Goal: Transaction & Acquisition: Purchase product/service

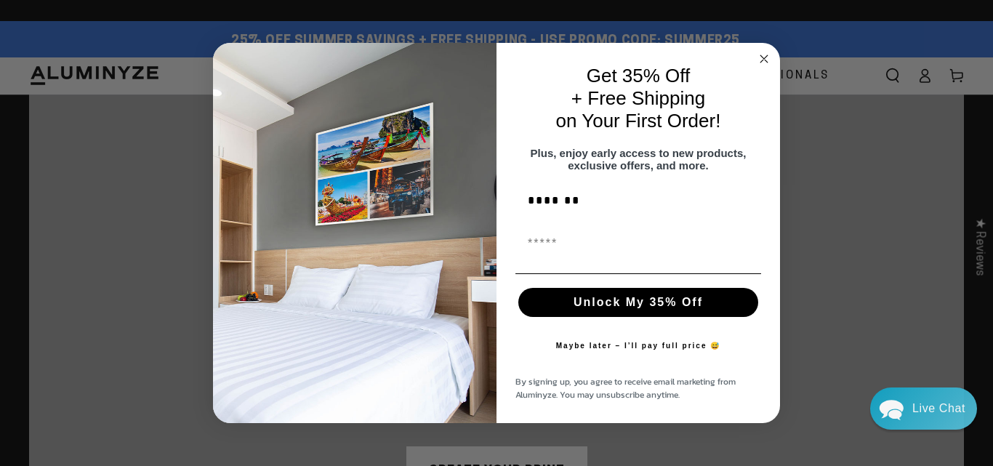
type input "*******"
type input "**********"
click at [640, 315] on button "Unlock My 35% Off" at bounding box center [638, 302] width 240 height 29
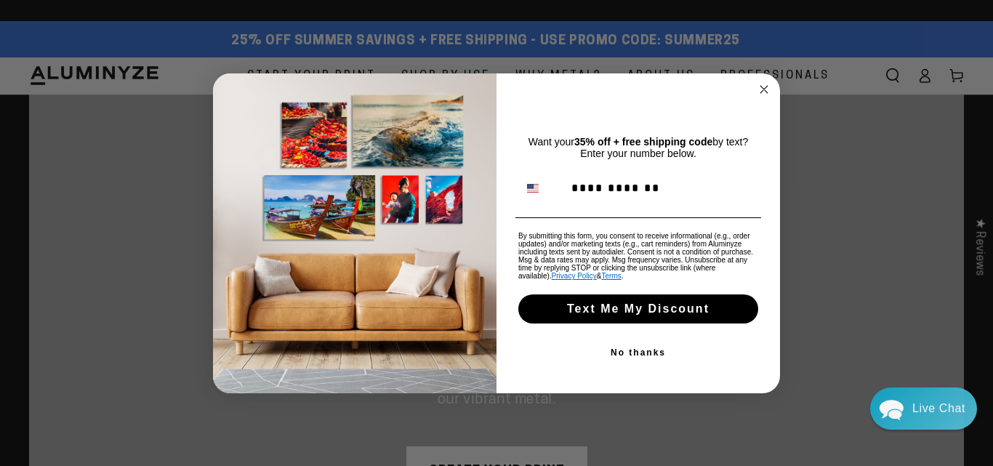
type input "**********"
click at [661, 300] on button "Text Me My Discount" at bounding box center [638, 308] width 240 height 29
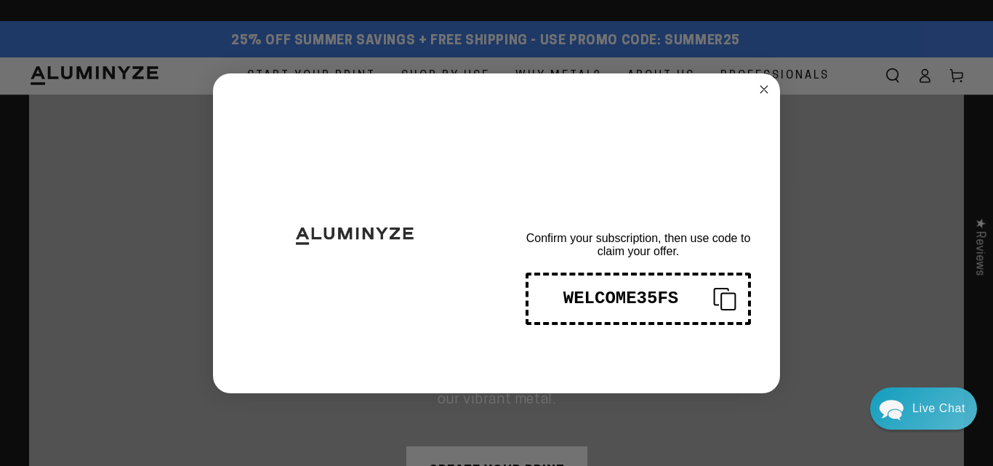
click at [666, 299] on div "WELCOME35FS" at bounding box center [620, 298] width 161 height 20
drag, startPoint x: 678, startPoint y: 296, endPoint x: 556, endPoint y: 296, distance: 122.1
click at [556, 296] on div "WELCOME35FS" at bounding box center [620, 298] width 161 height 20
click at [764, 85] on circle "Close dialog" at bounding box center [764, 89] width 17 height 17
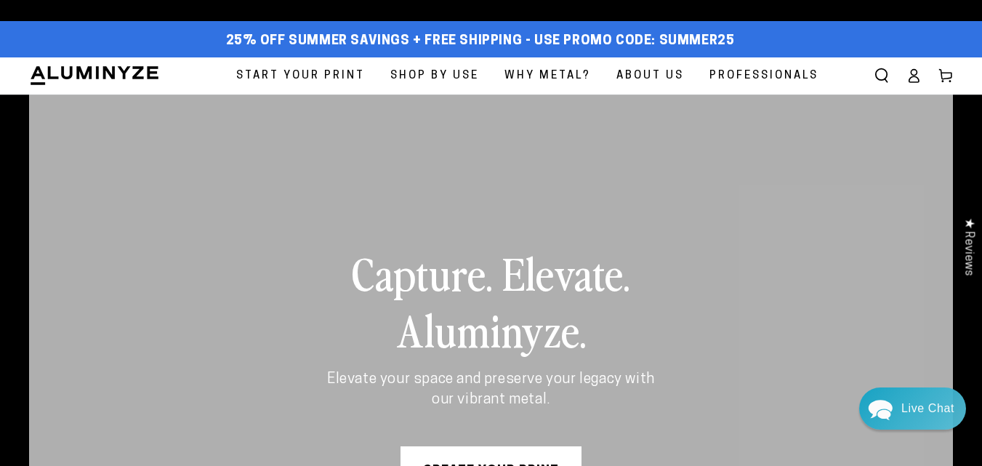
click at [330, 73] on span "Start Your Print" at bounding box center [300, 76] width 129 height 20
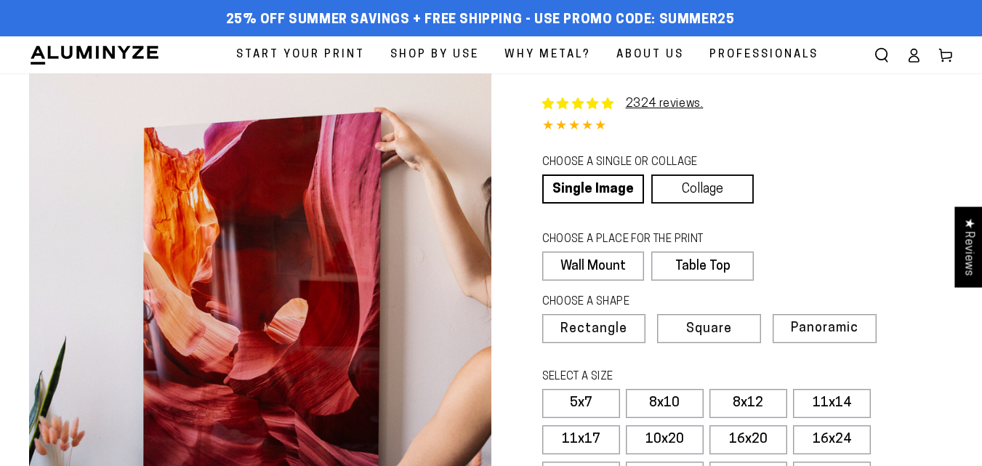
select select "**********"
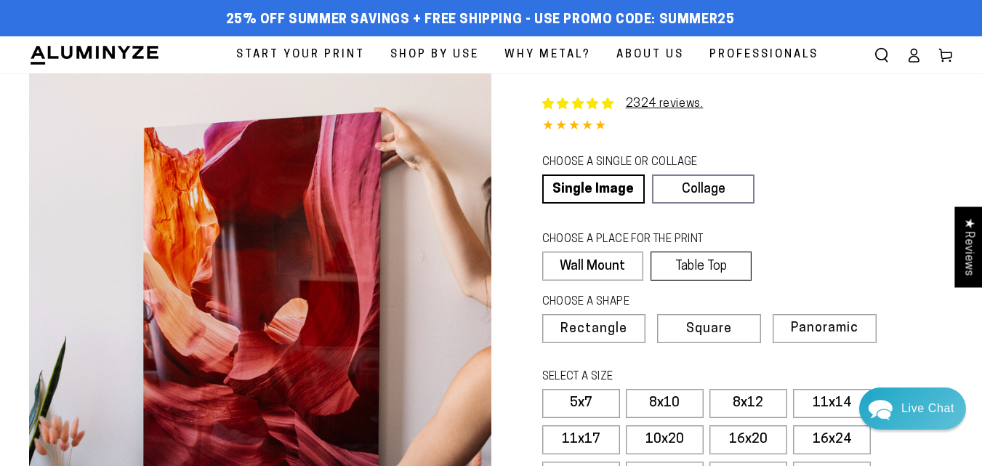
click at [714, 267] on label "Table Top" at bounding box center [700, 265] width 101 height 29
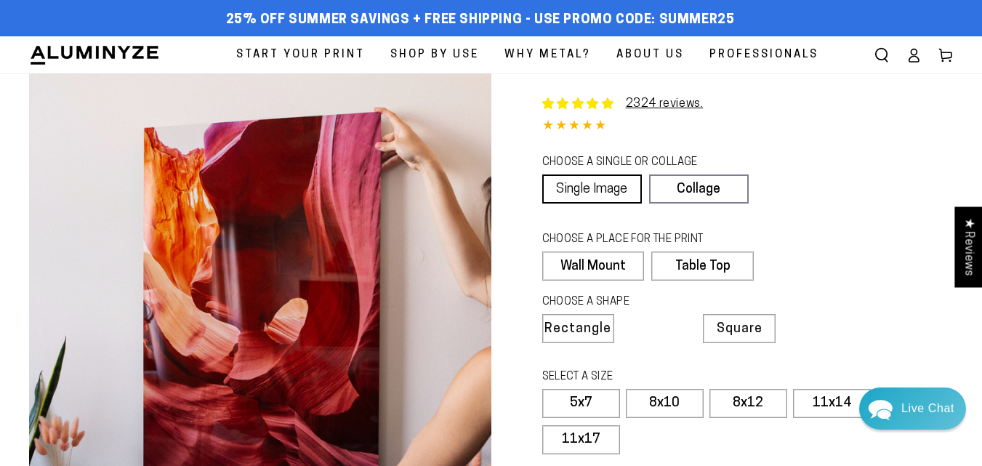
scroll to position [363, 0]
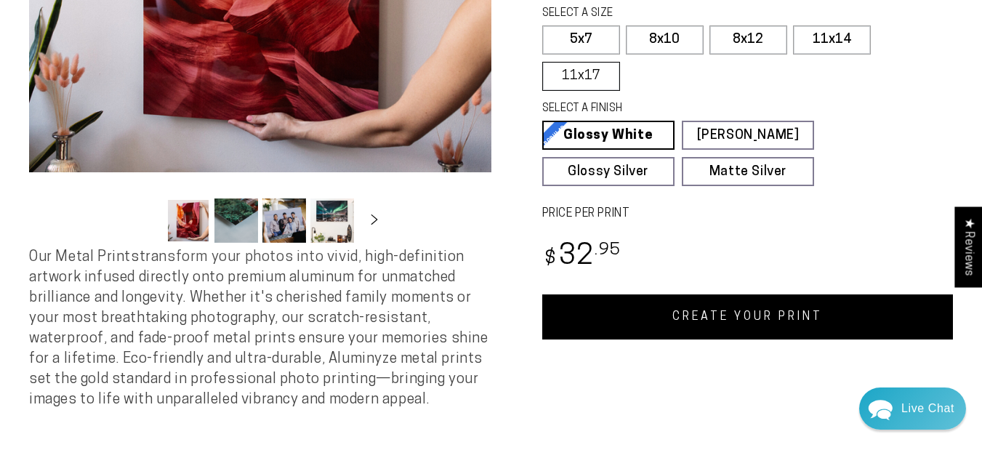
click at [597, 79] on label "11x17" at bounding box center [581, 76] width 78 height 29
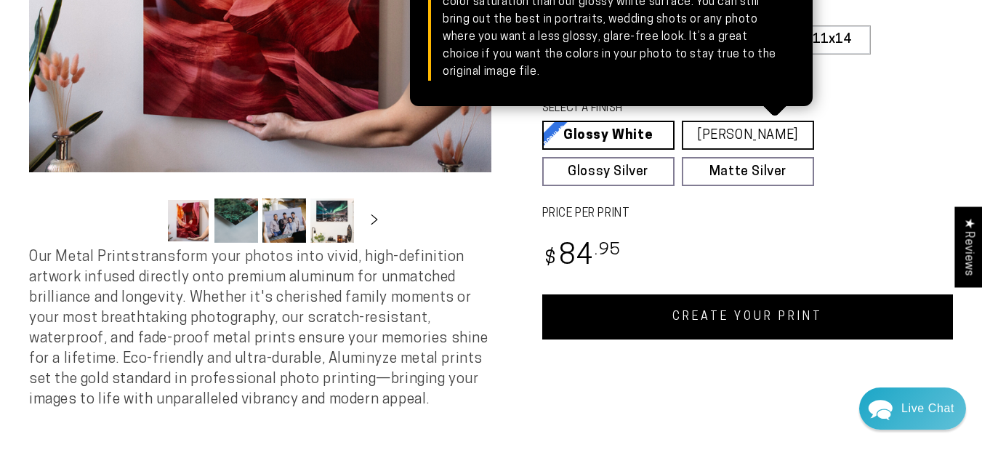
click at [730, 132] on link "[PERSON_NAME] Matte White Our matte white surface offers a flatter tone and sli…" at bounding box center [748, 135] width 132 height 29
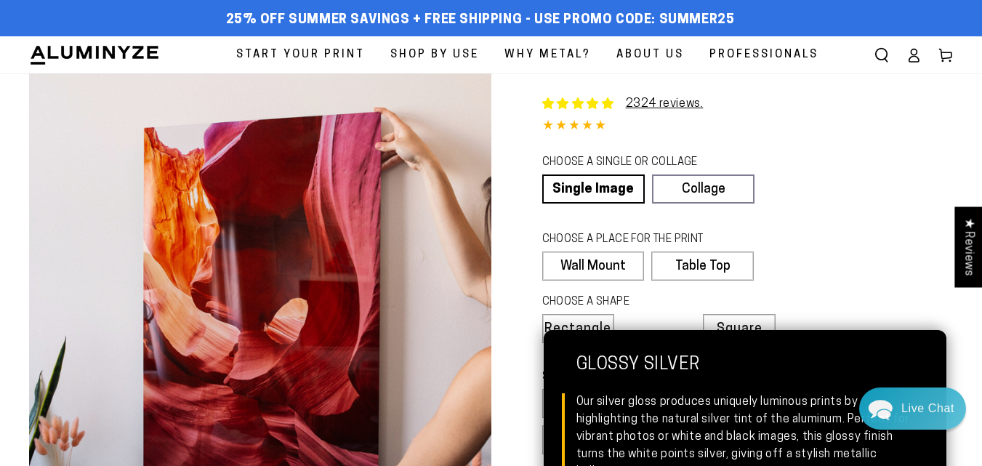
scroll to position [363, 0]
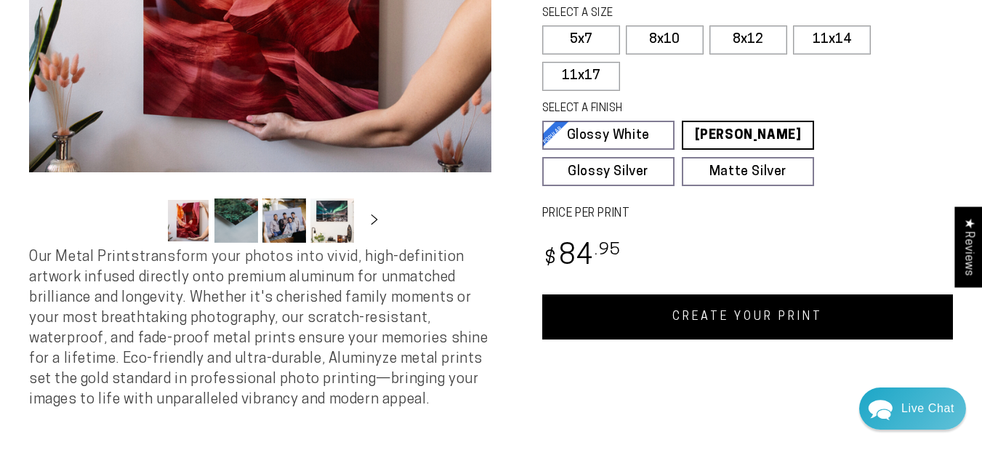
click at [668, 326] on link "CREATE YOUR PRINT" at bounding box center [747, 316] width 411 height 45
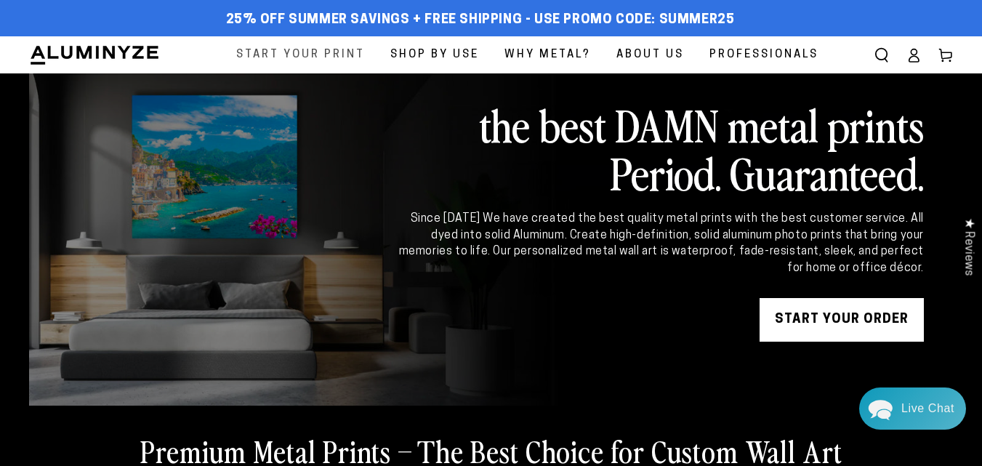
click at [291, 57] on span "Start Your Print" at bounding box center [300, 55] width 129 height 20
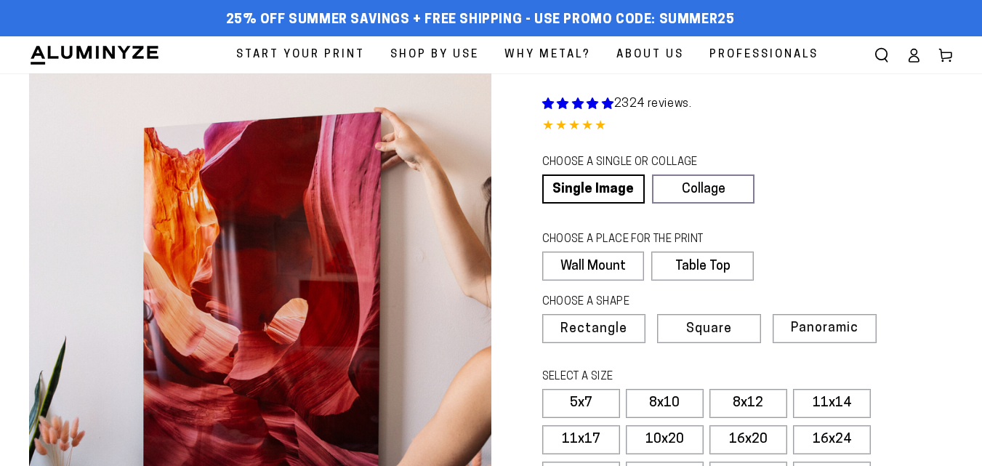
select select "**********"
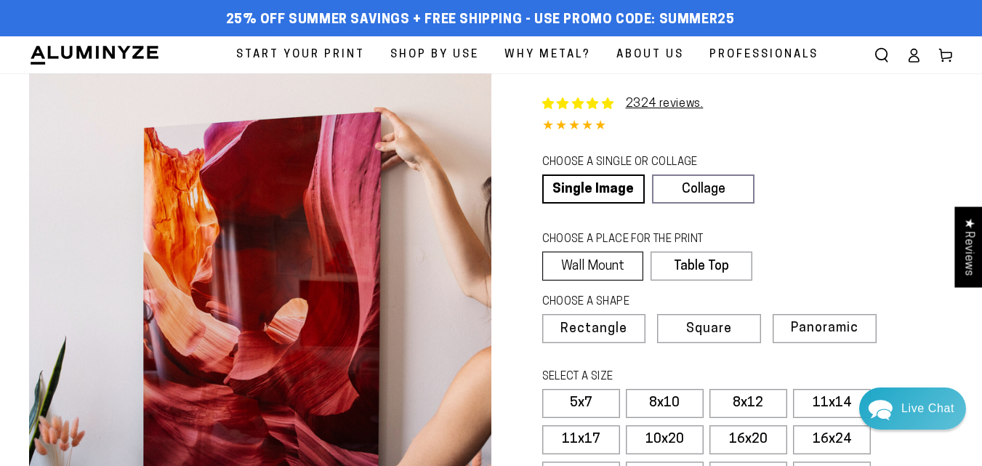
click at [608, 262] on label "Wall Mount" at bounding box center [593, 265] width 102 height 29
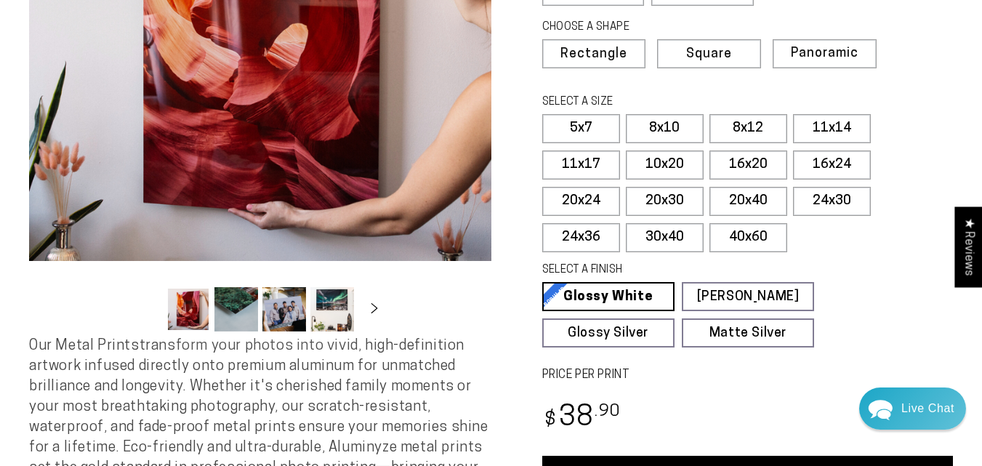
scroll to position [286, 0]
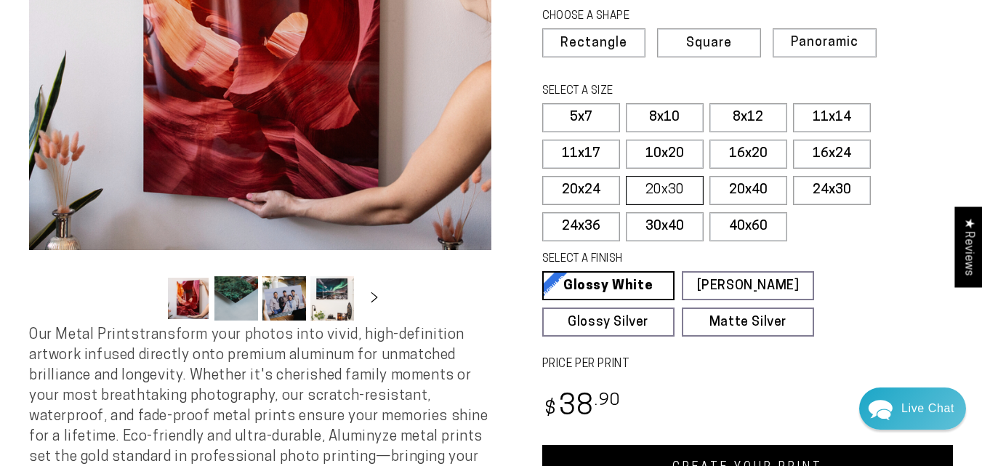
click at [679, 188] on label "20x30" at bounding box center [665, 190] width 78 height 29
click at [669, 230] on label "30x40" at bounding box center [665, 226] width 78 height 29
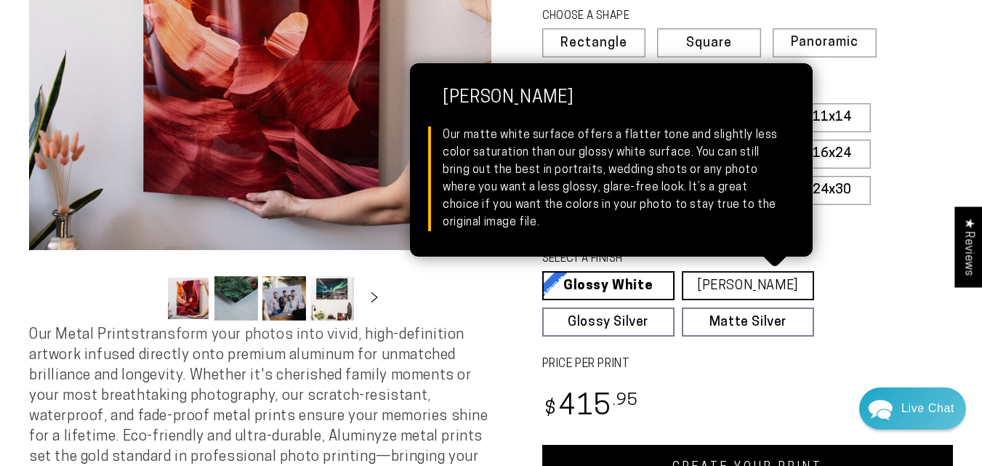
click at [747, 278] on link "Matte White Matte White Our matte white surface offers a flatter tone and sligh…" at bounding box center [748, 285] width 132 height 29
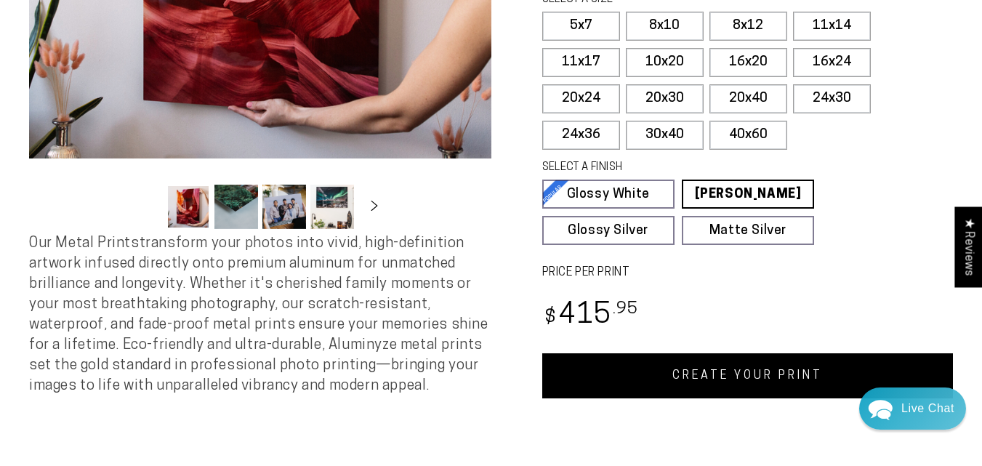
scroll to position [435, 0]
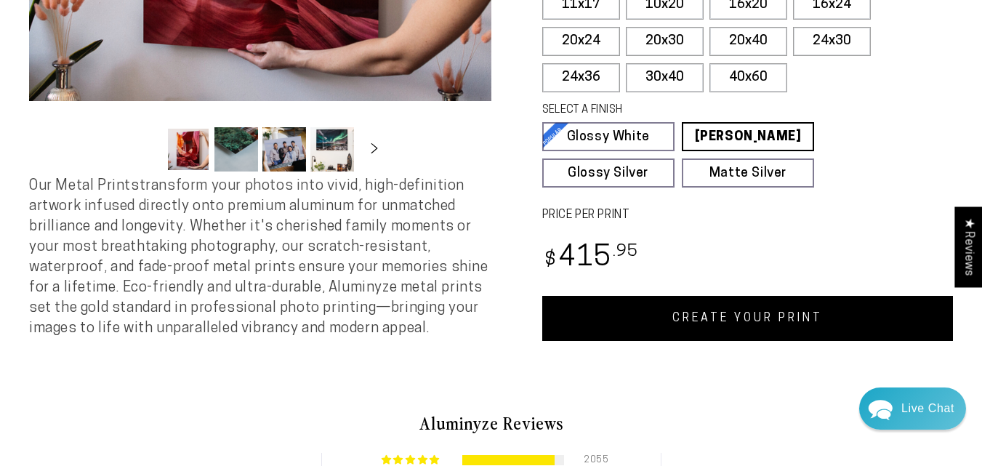
click at [740, 318] on link "CREATE YOUR PRINT" at bounding box center [747, 318] width 411 height 45
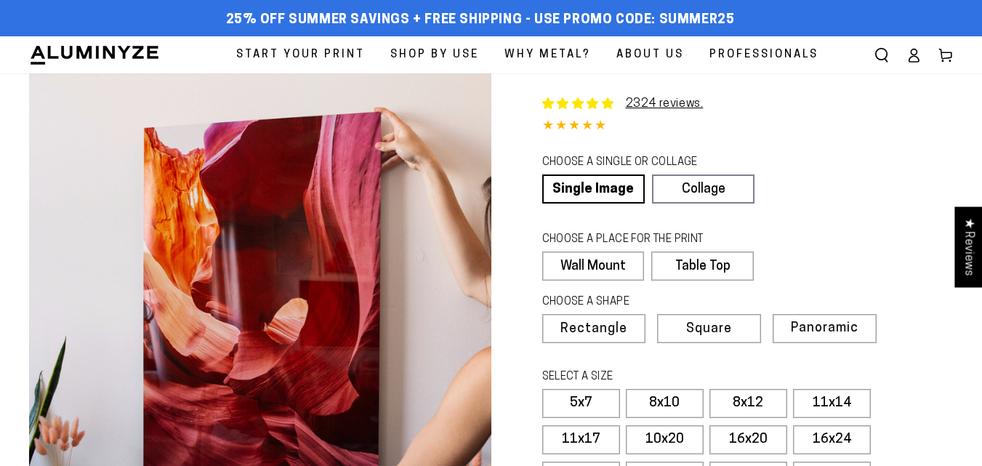
select select "**********"
click at [701, 271] on label "Table Top" at bounding box center [700, 265] width 101 height 29
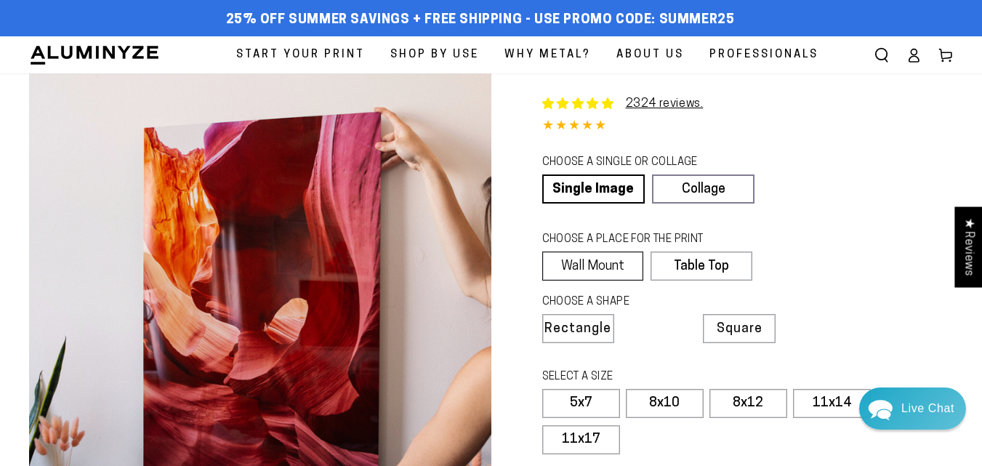
click at [622, 267] on label "Wall Mount" at bounding box center [593, 265] width 102 height 29
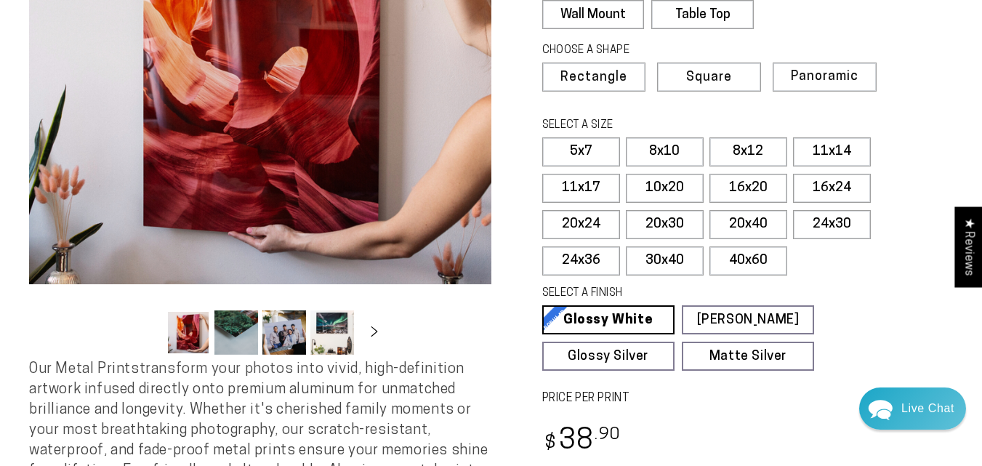
scroll to position [275, 0]
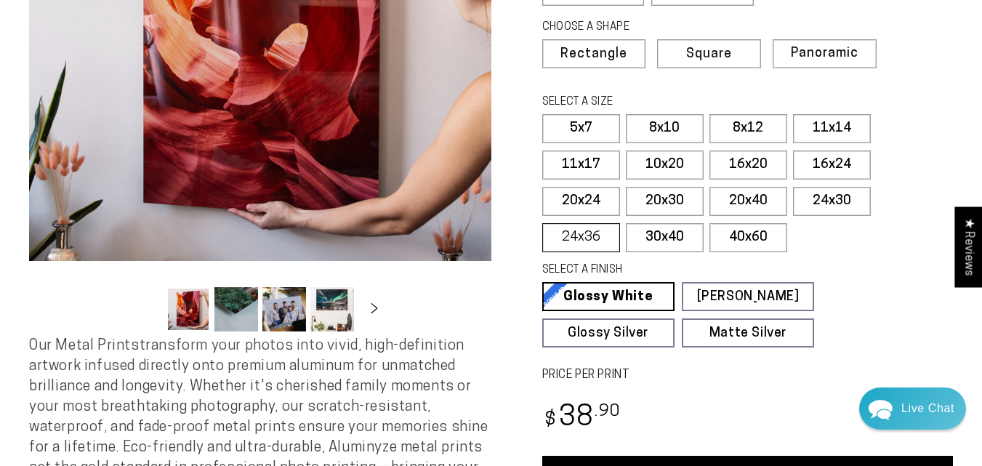
click at [590, 240] on label "24x36" at bounding box center [581, 237] width 78 height 29
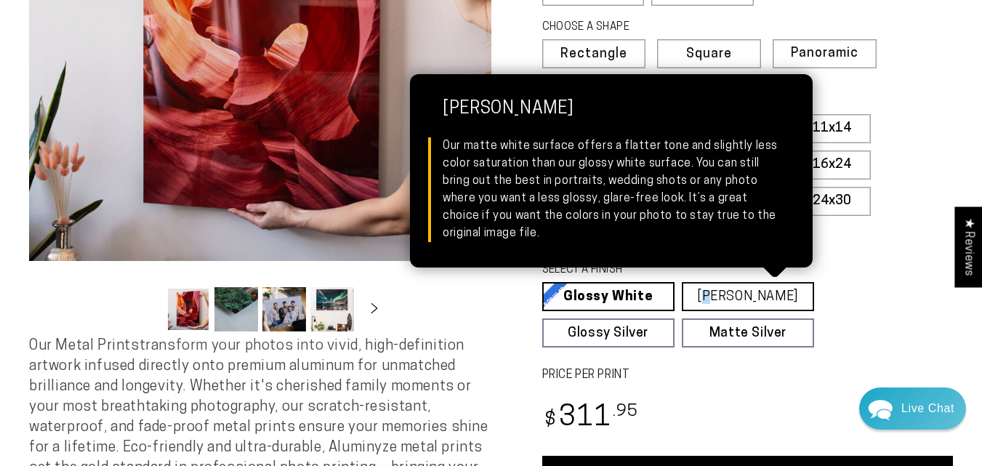
click at [725, 285] on link "Matte White Matte White Our matte white surface offers a flatter tone and sligh…" at bounding box center [748, 296] width 132 height 29
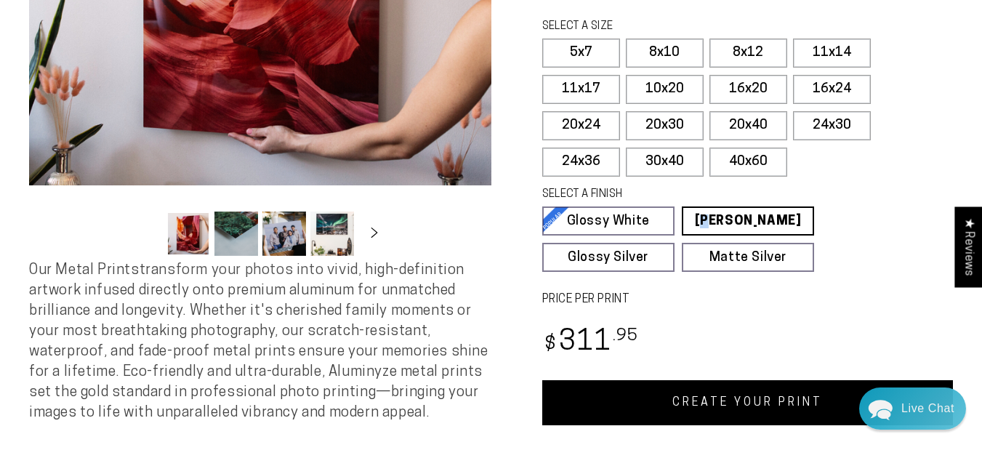
scroll to position [407, 0]
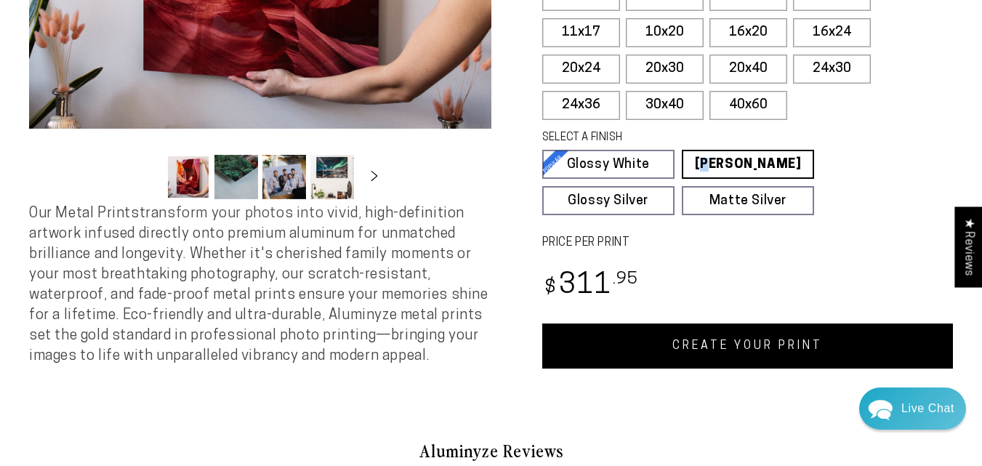
click at [775, 328] on link "CREATE YOUR PRINT" at bounding box center [747, 345] width 411 height 45
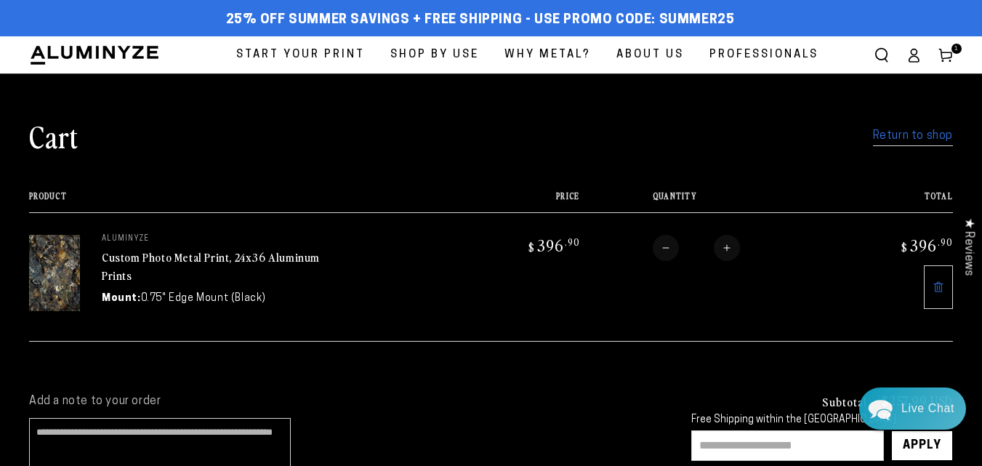
click at [929, 134] on link "Return to shop" at bounding box center [913, 136] width 80 height 21
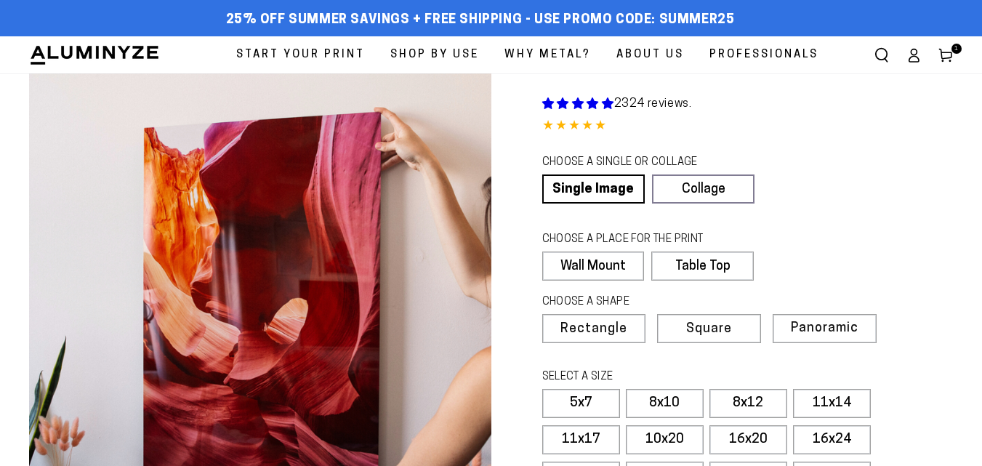
select select "**********"
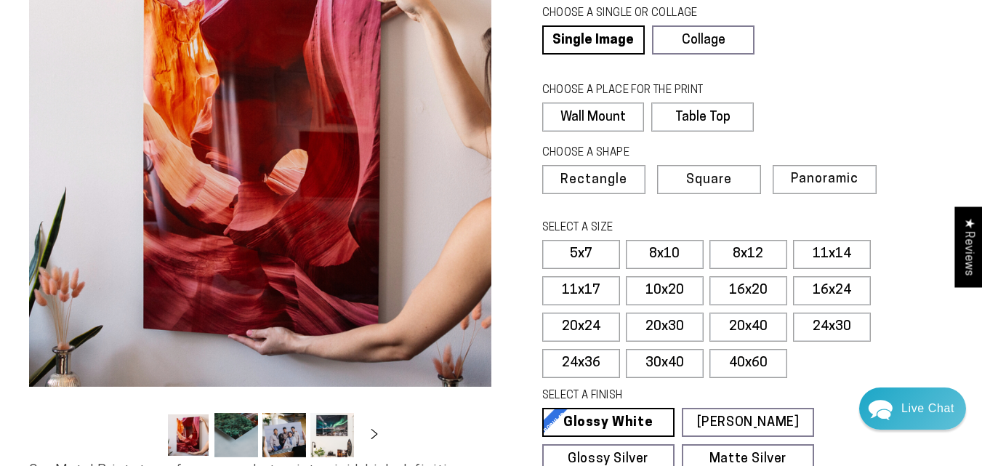
scroll to position [355, 0]
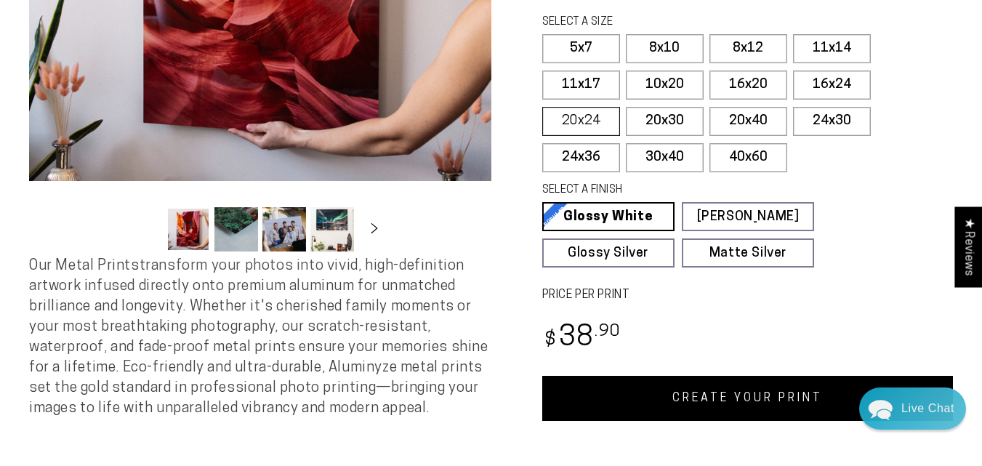
click at [589, 129] on label "20x24" at bounding box center [581, 121] width 78 height 29
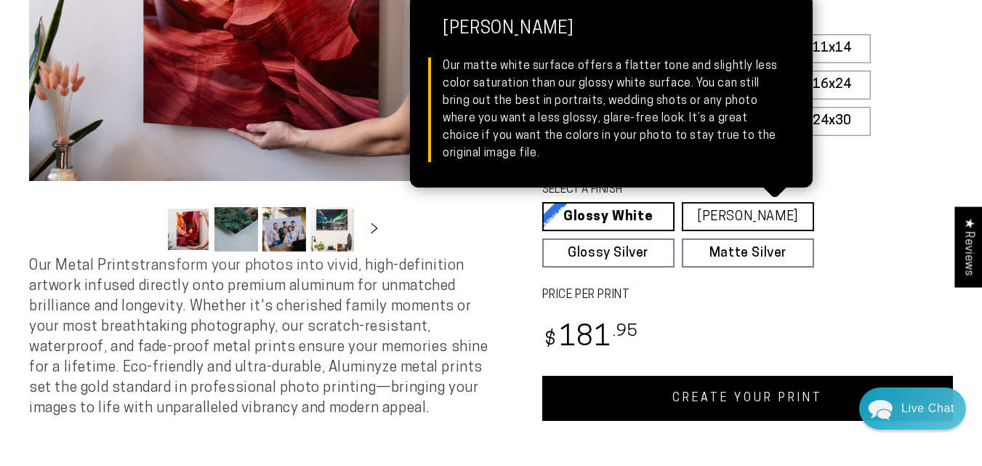
click at [762, 214] on link "Matte White Matte White Our matte white surface offers a flatter tone and sligh…" at bounding box center [748, 216] width 132 height 29
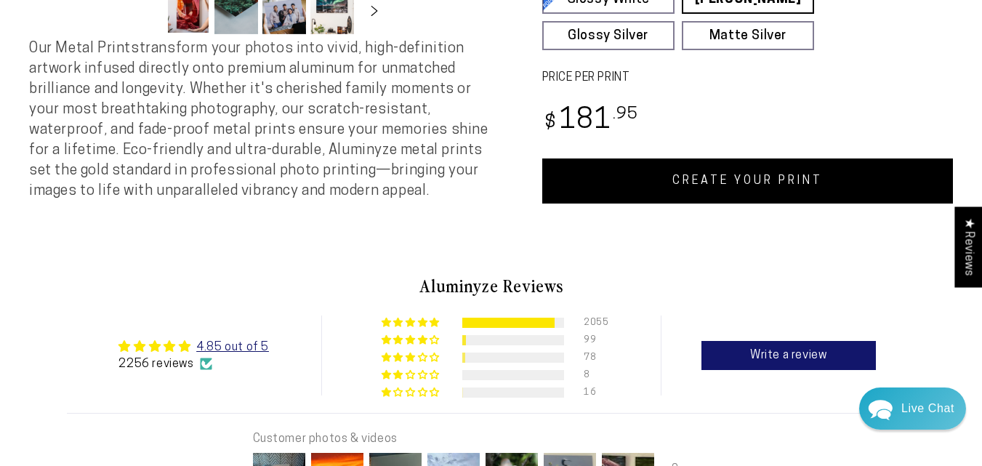
scroll to position [618, 0]
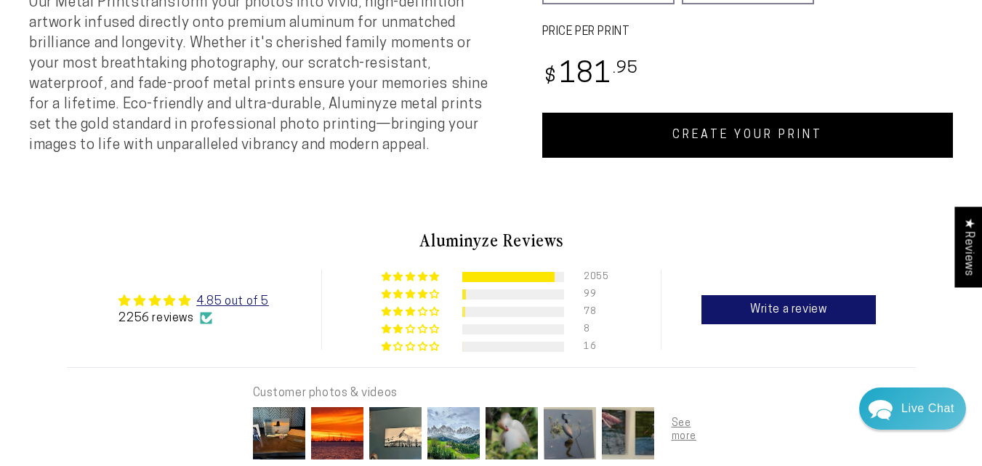
click at [780, 127] on link "CREATE YOUR PRINT" at bounding box center [747, 135] width 411 height 45
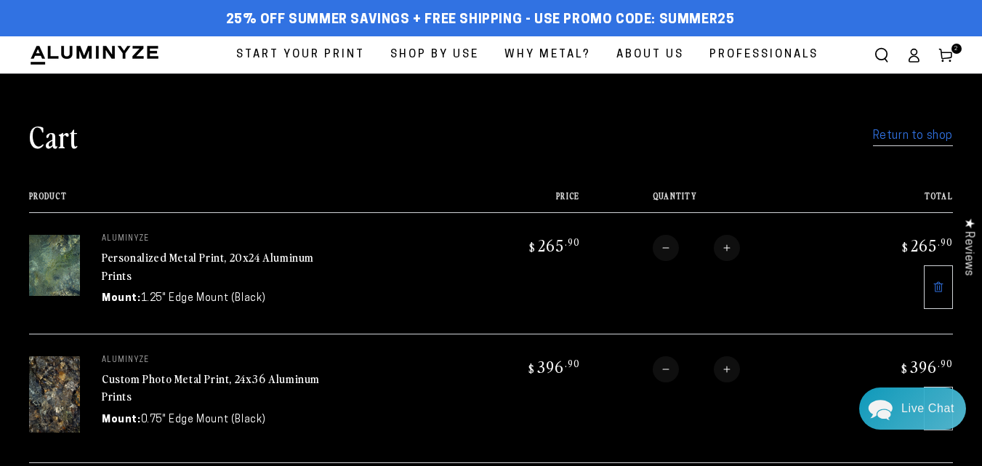
click at [195, 376] on link "Custom Photo Metal Print, 24x36 Aluminum Prints" at bounding box center [211, 387] width 218 height 35
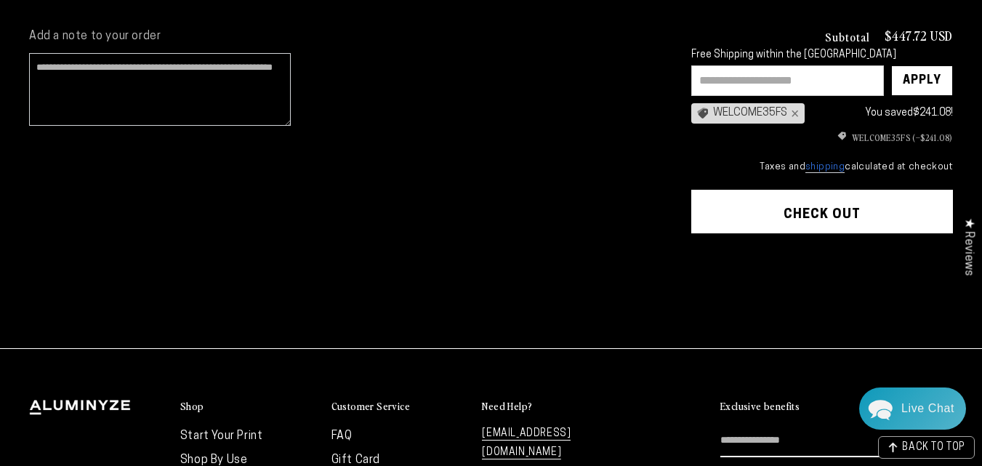
scroll to position [123, 0]
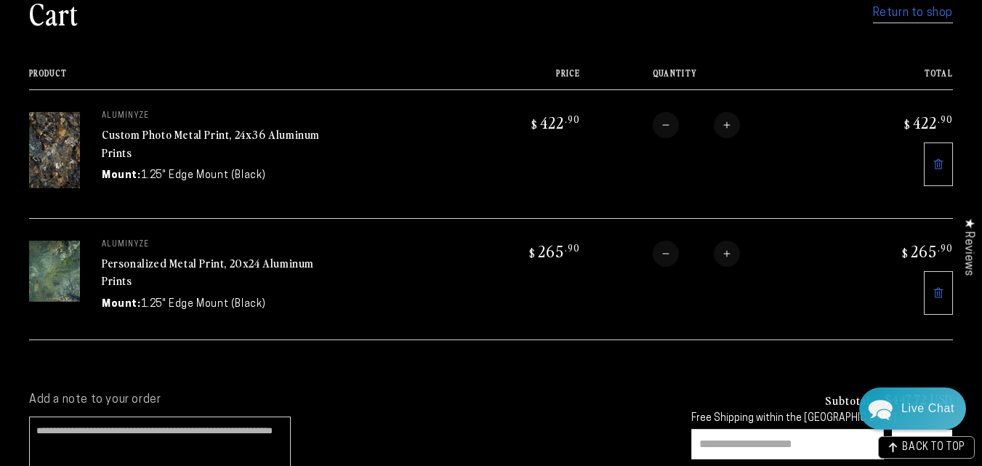
click at [208, 260] on link "Personalized Metal Print, 20x24 Aluminum Prints" at bounding box center [208, 271] width 212 height 35
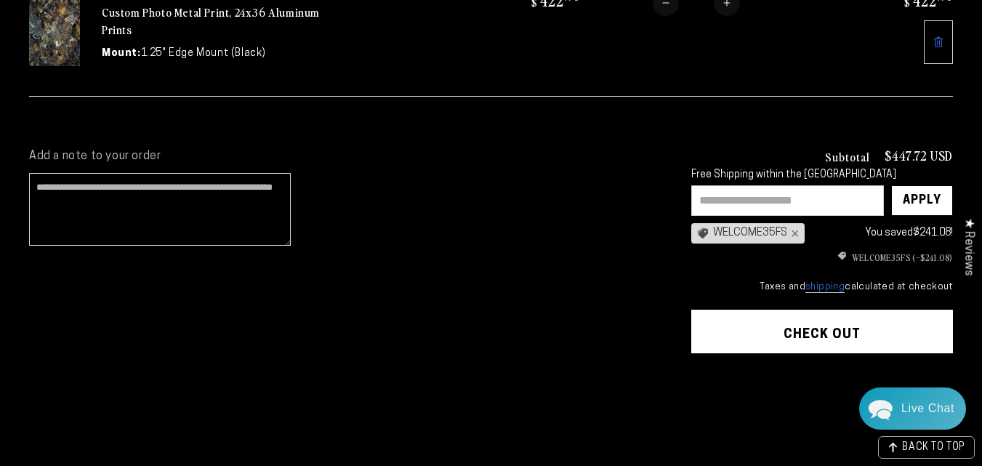
scroll to position [365, 0]
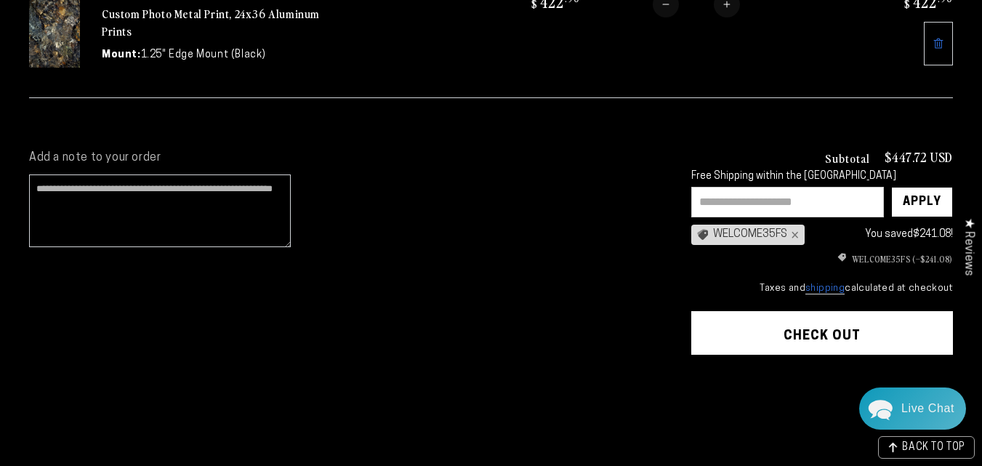
click at [820, 334] on button "Check out" at bounding box center [822, 333] width 262 height 44
